Goal: Check status: Check status

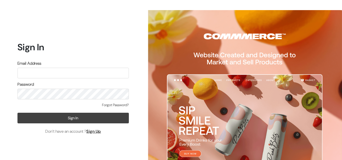
type input "[EMAIL_ADDRESS][DOMAIN_NAME]"
click at [74, 119] on button "Sign In" at bounding box center [72, 118] width 111 height 11
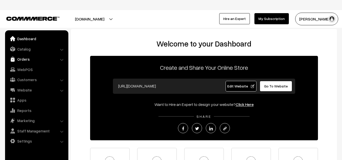
click at [25, 59] on link "Orders" at bounding box center [36, 59] width 60 height 9
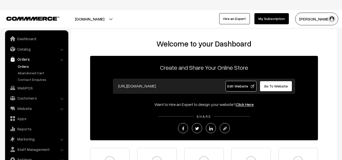
click at [26, 64] on link "Orders" at bounding box center [41, 66] width 50 height 5
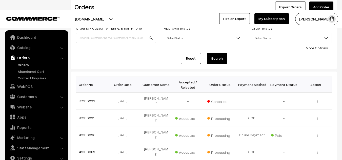
scroll to position [37, 0]
click at [318, 115] on div "View" at bounding box center [315, 117] width 26 height 5
click at [316, 117] on img "button" at bounding box center [316, 118] width 1 height 3
